Goal: Information Seeking & Learning: Learn about a topic

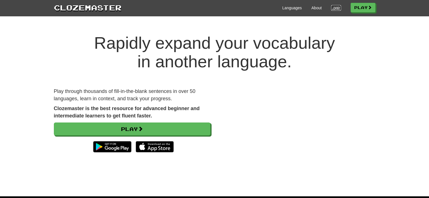
click at [334, 6] on link "Login" at bounding box center [336, 8] width 10 height 6
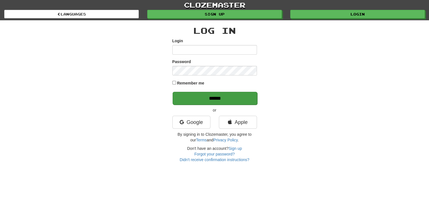
type input "**********"
click at [222, 99] on input "******" at bounding box center [215, 98] width 85 height 13
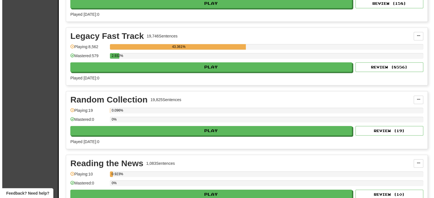
scroll to position [1042, 0]
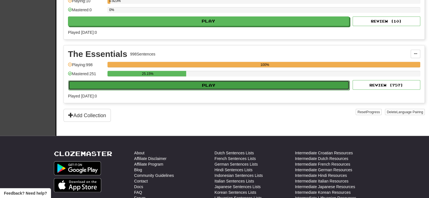
click at [190, 82] on button "Play" at bounding box center [208, 85] width 281 height 10
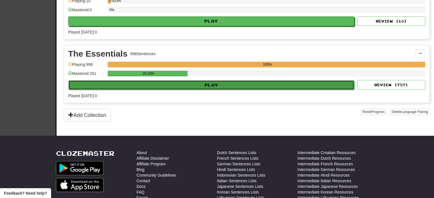
select select "**"
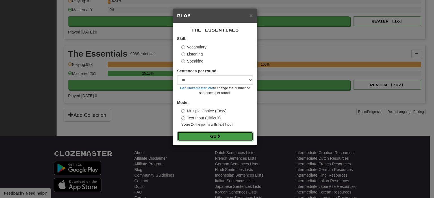
click at [205, 136] on button "Go" at bounding box center [215, 137] width 76 height 10
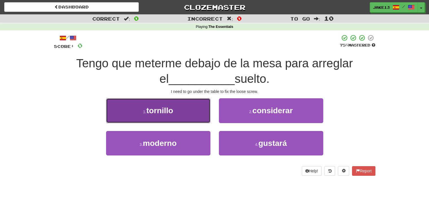
click at [165, 118] on button "1 . [GEOGRAPHIC_DATA]" at bounding box center [158, 111] width 104 height 25
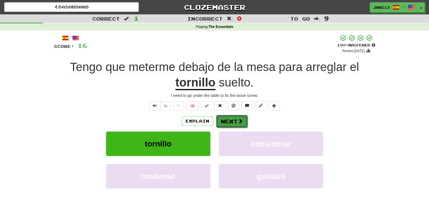
click at [235, 119] on button "Next" at bounding box center [232, 121] width 32 height 13
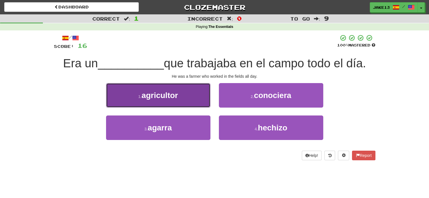
click at [132, 96] on button "1 . agricultor" at bounding box center [158, 95] width 104 height 25
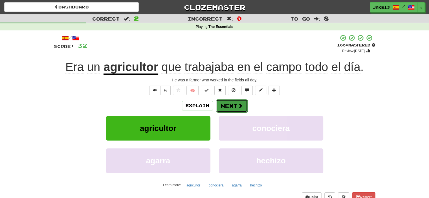
click at [226, 105] on button "Next" at bounding box center [232, 106] width 32 height 13
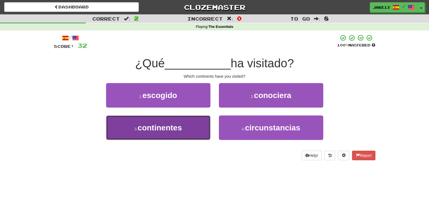
click at [183, 129] on button "3 . continentes" at bounding box center [158, 128] width 104 height 25
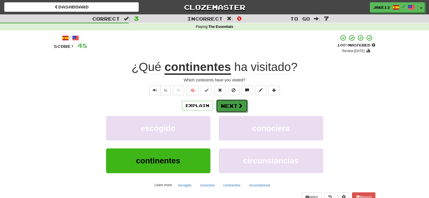
click at [230, 106] on button "Next" at bounding box center [232, 106] width 32 height 13
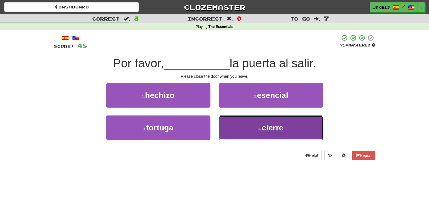
click at [275, 124] on span "cierre" at bounding box center [272, 128] width 21 height 9
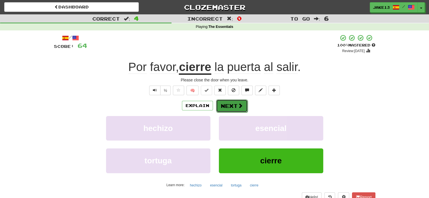
click at [226, 108] on button "Next" at bounding box center [232, 106] width 32 height 13
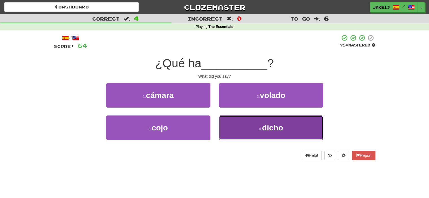
click at [264, 130] on span "dicho" at bounding box center [272, 128] width 21 height 9
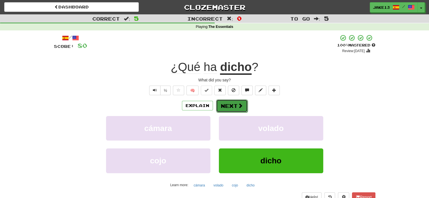
click at [226, 105] on button "Next" at bounding box center [232, 106] width 32 height 13
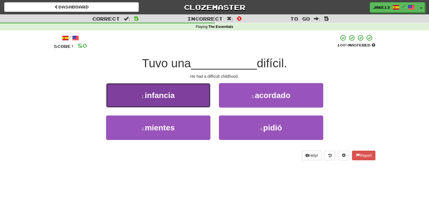
click at [159, 97] on span "infancia" at bounding box center [160, 95] width 30 height 9
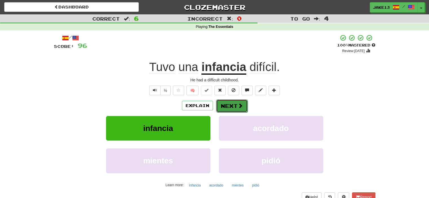
click at [233, 107] on button "Next" at bounding box center [232, 106] width 32 height 13
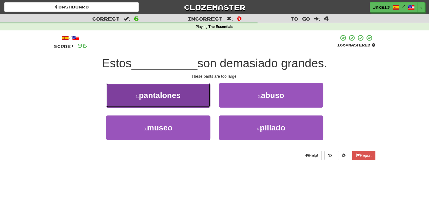
click at [140, 87] on button "1 . pantalones" at bounding box center [158, 95] width 104 height 25
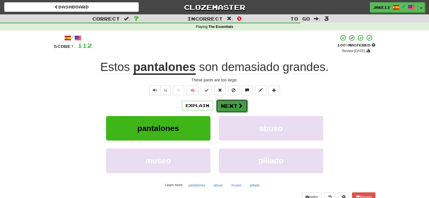
click at [220, 108] on button "Next" at bounding box center [232, 106] width 32 height 13
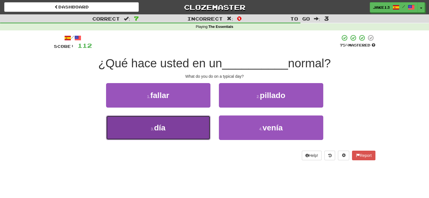
click at [186, 128] on button "3 . día" at bounding box center [158, 128] width 104 height 25
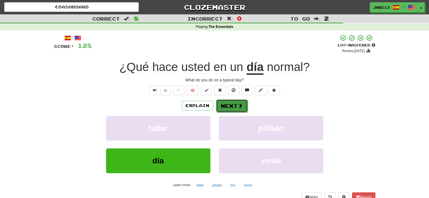
click at [229, 105] on button "Next" at bounding box center [232, 106] width 32 height 13
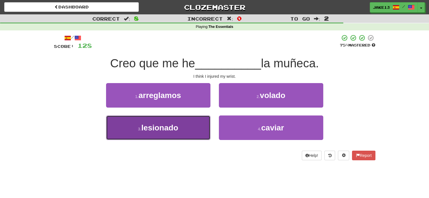
click at [155, 126] on span "lesionado" at bounding box center [159, 128] width 37 height 9
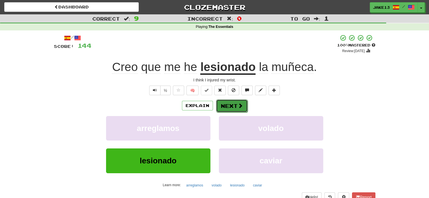
click at [229, 109] on button "Next" at bounding box center [232, 106] width 32 height 13
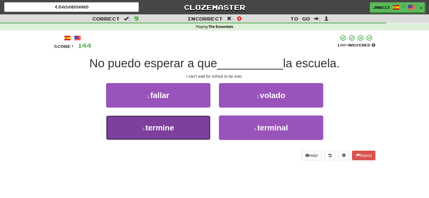
click at [183, 132] on button "3 . termine" at bounding box center [158, 128] width 104 height 25
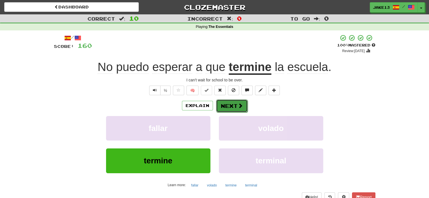
click at [237, 109] on button "Next" at bounding box center [232, 106] width 32 height 13
